Goal: Task Accomplishment & Management: Complete application form

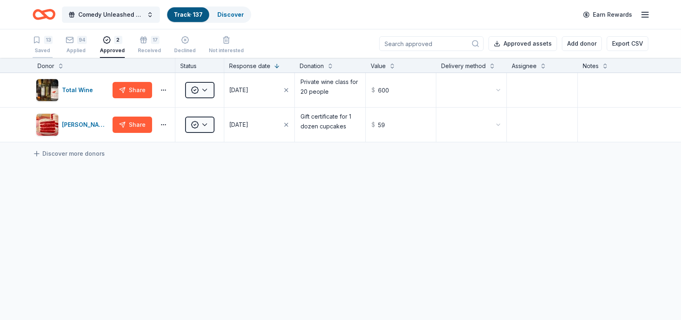
click at [46, 44] on div "13" at bounding box center [48, 40] width 9 height 8
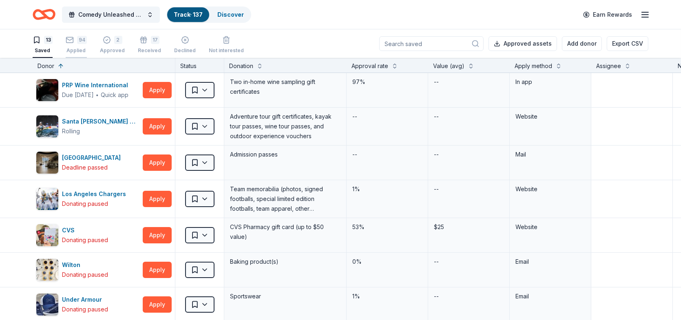
click at [77, 42] on div "94" at bounding box center [82, 40] width 10 height 8
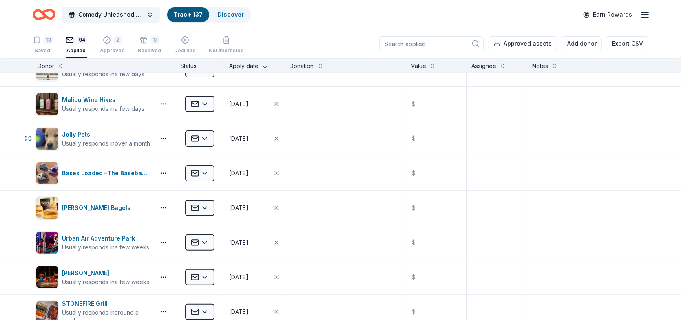
scroll to position [408, 0]
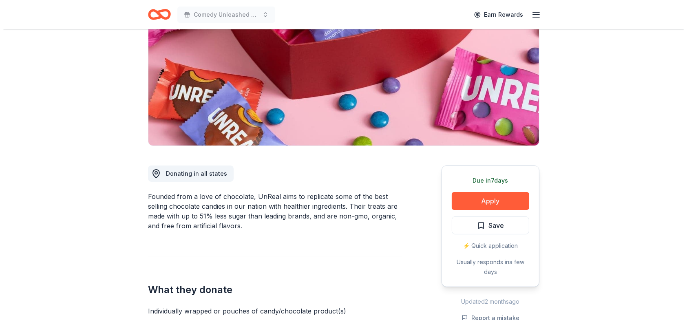
scroll to position [122, 0]
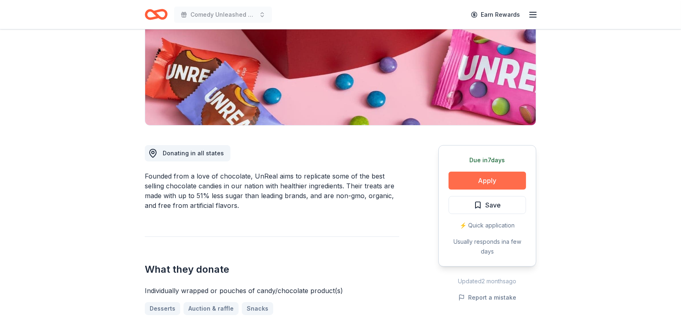
click at [483, 177] on button "Apply" at bounding box center [487, 181] width 77 height 18
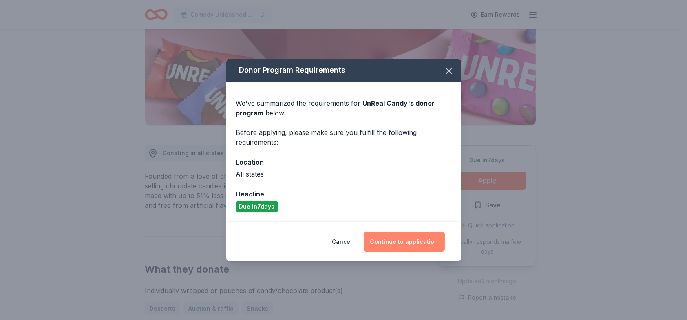
click at [403, 241] on button "Continue to application" at bounding box center [404, 242] width 81 height 20
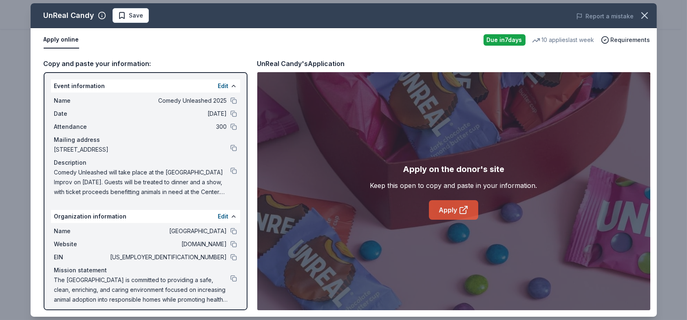
click at [454, 210] on link "Apply" at bounding box center [453, 210] width 49 height 20
